Goal: Find specific page/section: Find specific page/section

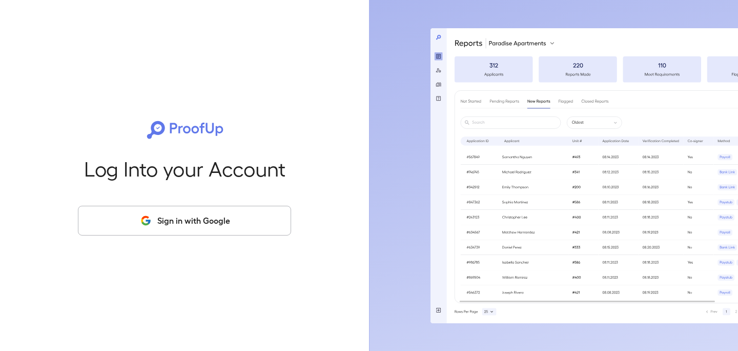
click at [141, 227] on button "Sign in with Google" at bounding box center [184, 221] width 213 height 30
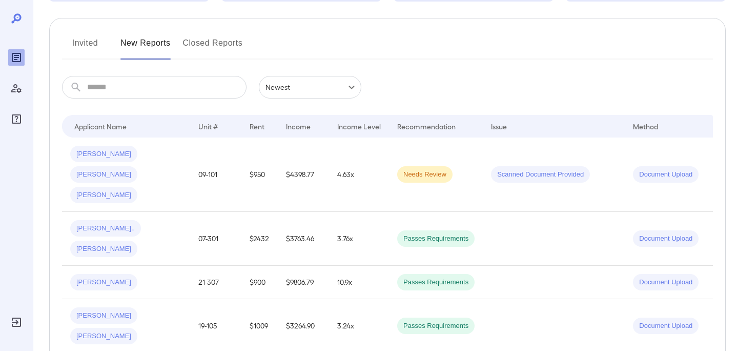
scroll to position [58, 0]
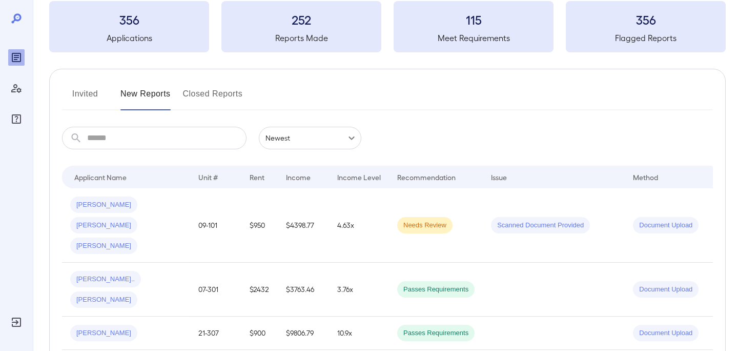
click at [80, 92] on button "Invited" at bounding box center [85, 98] width 46 height 25
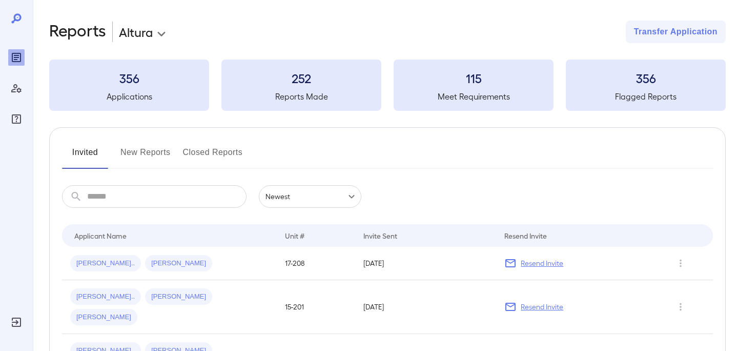
click at [137, 158] on button "New Reports" at bounding box center [145, 156] width 50 height 25
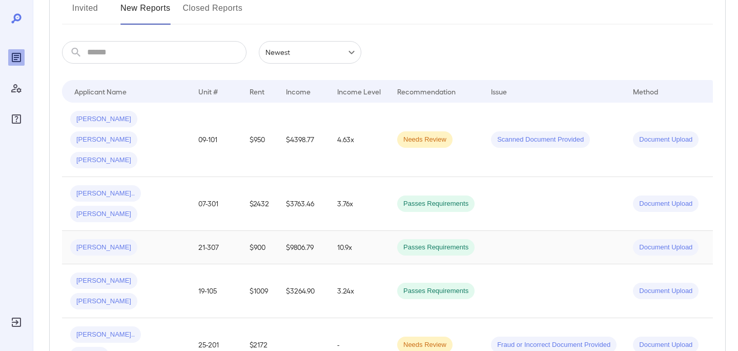
scroll to position [143, 0]
click at [195, 15] on button "Closed Reports" at bounding box center [213, 13] width 60 height 25
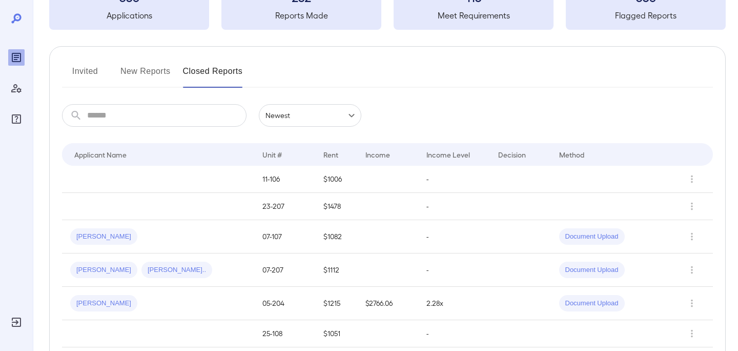
scroll to position [80, 0]
